Goal: Transaction & Acquisition: Purchase product/service

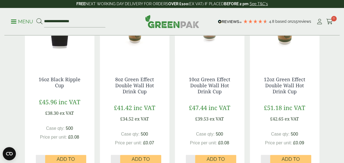
scroll to position [496, 0]
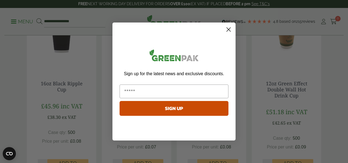
click at [227, 30] on circle "Close dialog" at bounding box center [228, 29] width 9 height 9
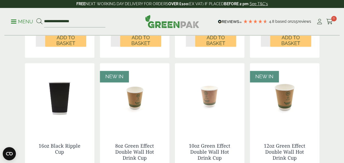
scroll to position [447, 0]
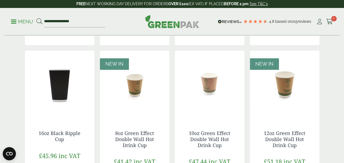
click at [210, 85] on img at bounding box center [210, 84] width 70 height 68
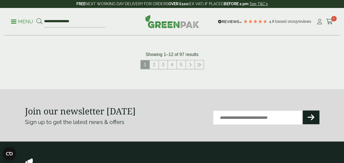
scroll to position [650, 0]
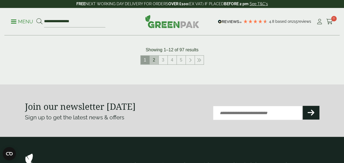
click at [156, 57] on link "2" at bounding box center [154, 60] width 9 height 9
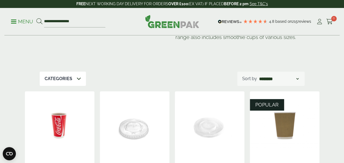
scroll to position [17, 0]
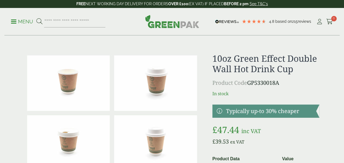
click at [68, 82] on img at bounding box center [68, 82] width 83 height 55
